Goal: Entertainment & Leisure: Consume media (video, audio)

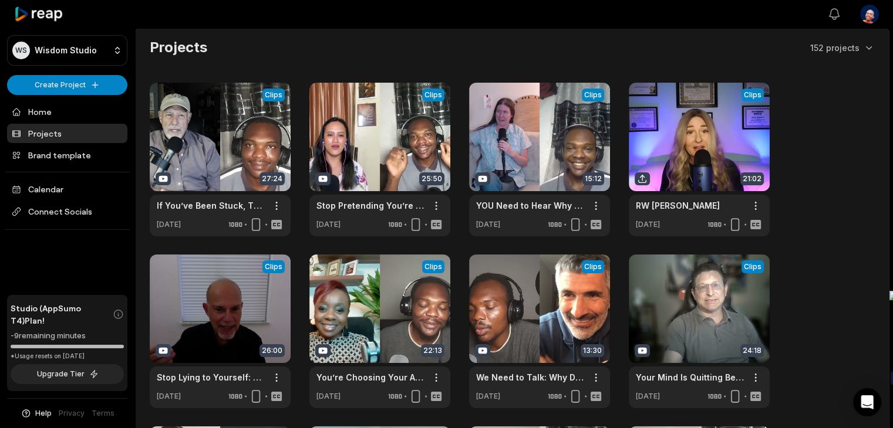
click at [839, 12] on icon "button" at bounding box center [834, 14] width 14 height 14
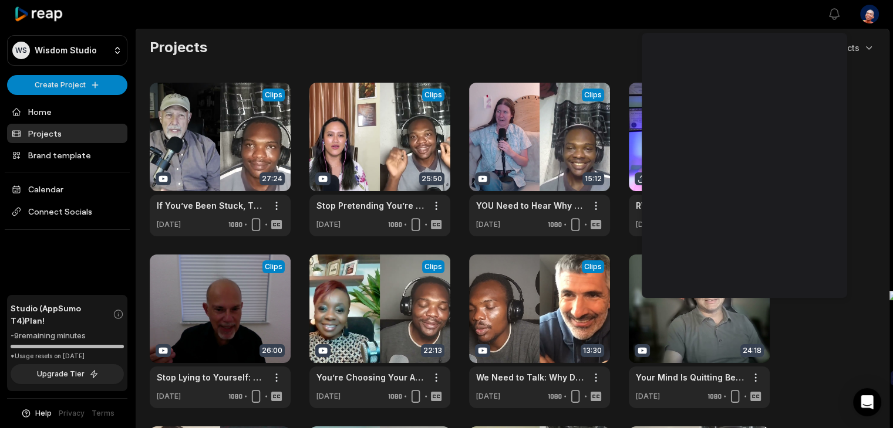
click at [871, 90] on div "View Clips Clips 27:24 If You’ve Been Stuck, This Quote Will Shake You Out of I…" at bounding box center [512, 332] width 725 height 498
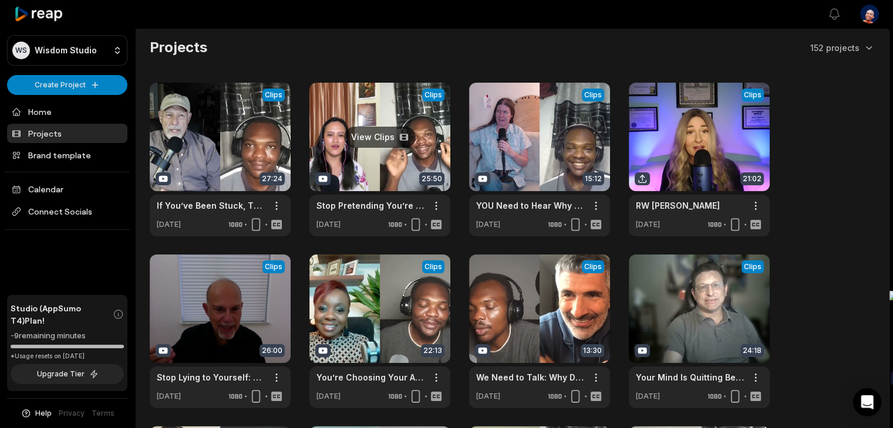
click at [380, 134] on link at bounding box center [379, 160] width 141 height 154
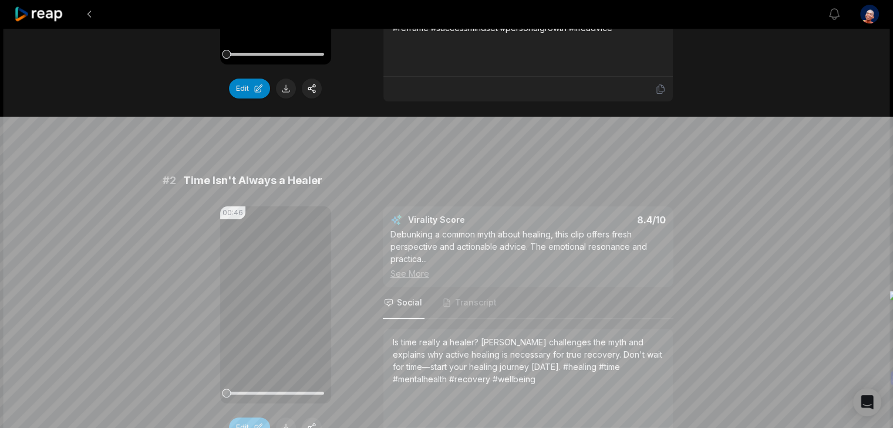
scroll to position [352, 0]
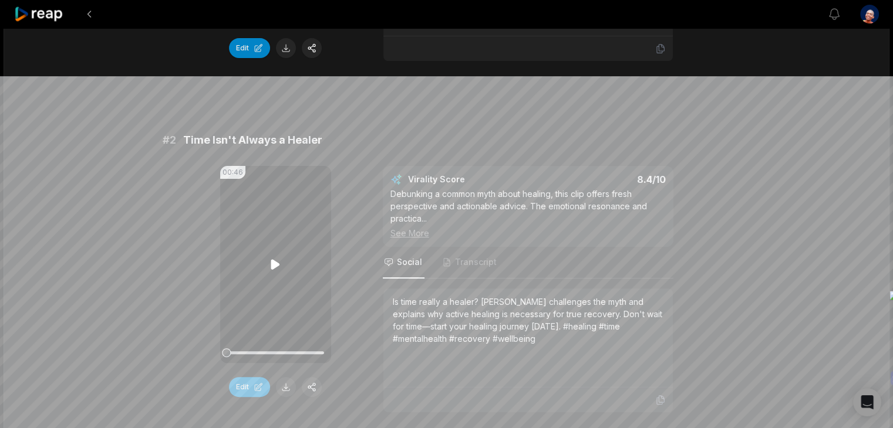
click at [271, 262] on icon at bounding box center [275, 264] width 9 height 10
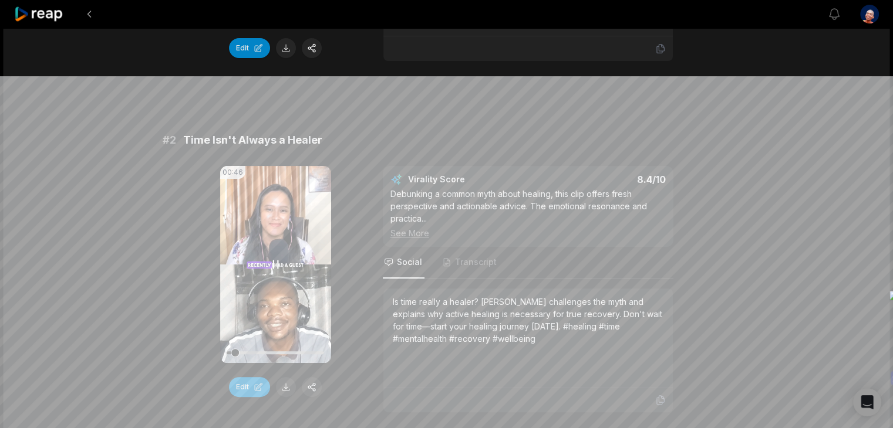
click at [276, 265] on icon at bounding box center [275, 265] width 14 height 14
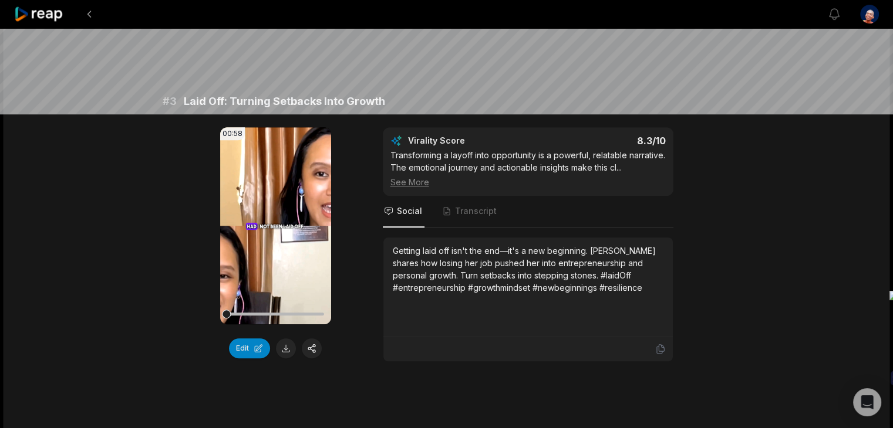
scroll to position [763, 0]
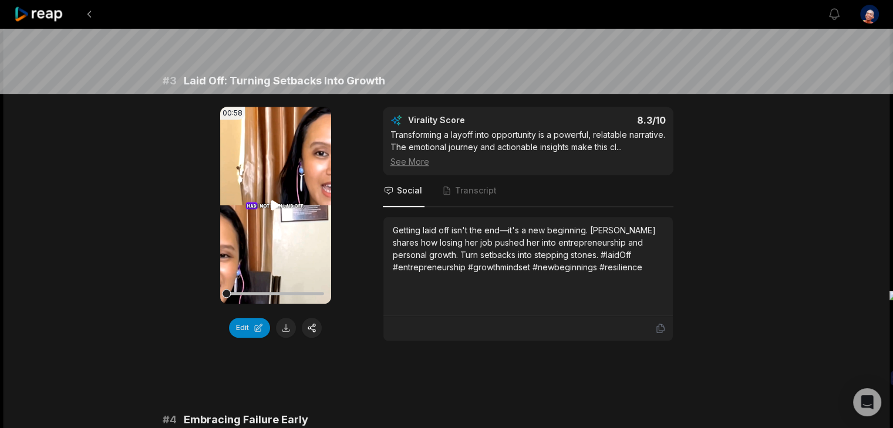
click at [271, 207] on icon at bounding box center [275, 205] width 9 height 10
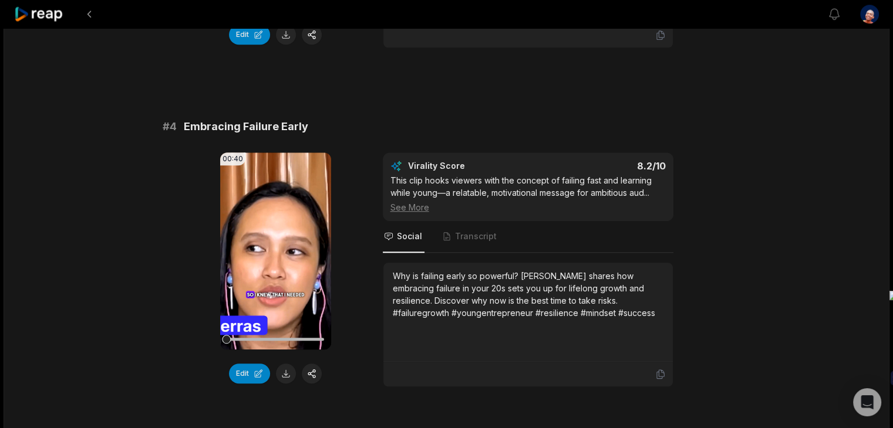
scroll to position [1115, 0]
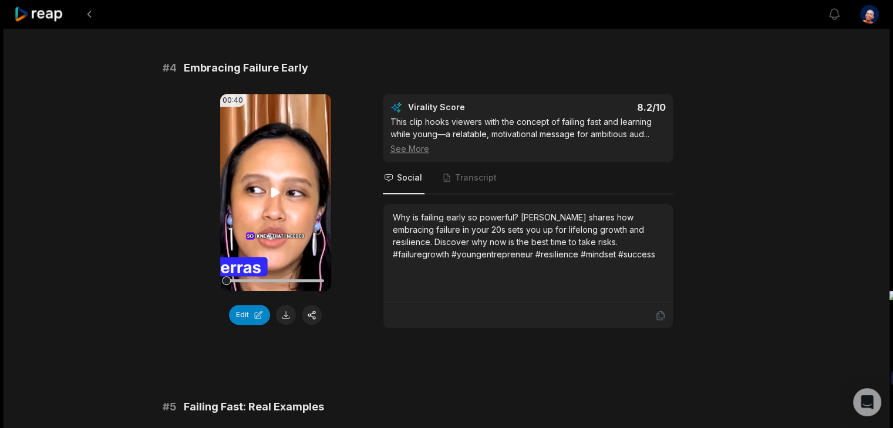
click at [277, 198] on video "Your browser does not support mp4 format." at bounding box center [275, 192] width 111 height 197
